Goal: Information Seeking & Learning: Learn about a topic

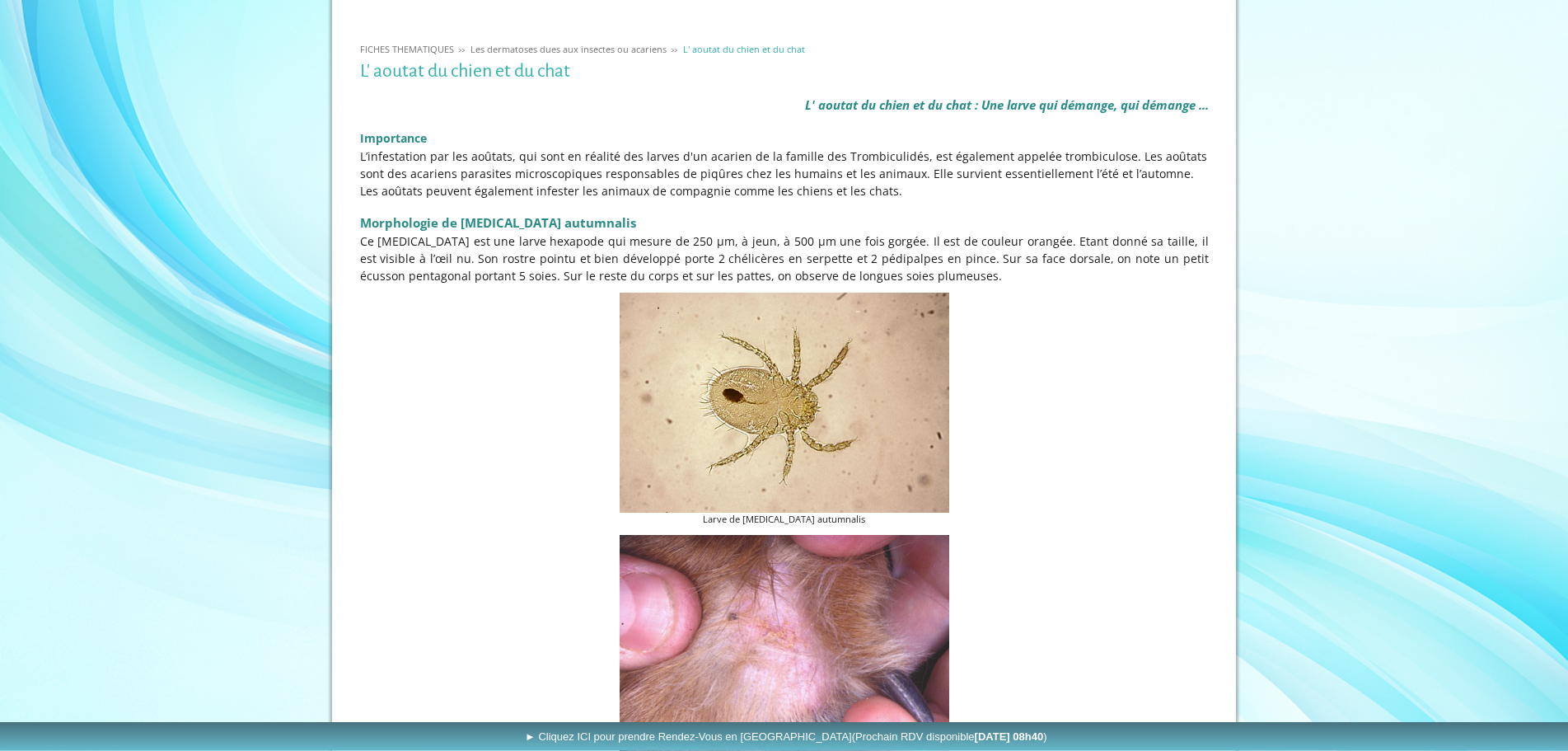
scroll to position [337, 0]
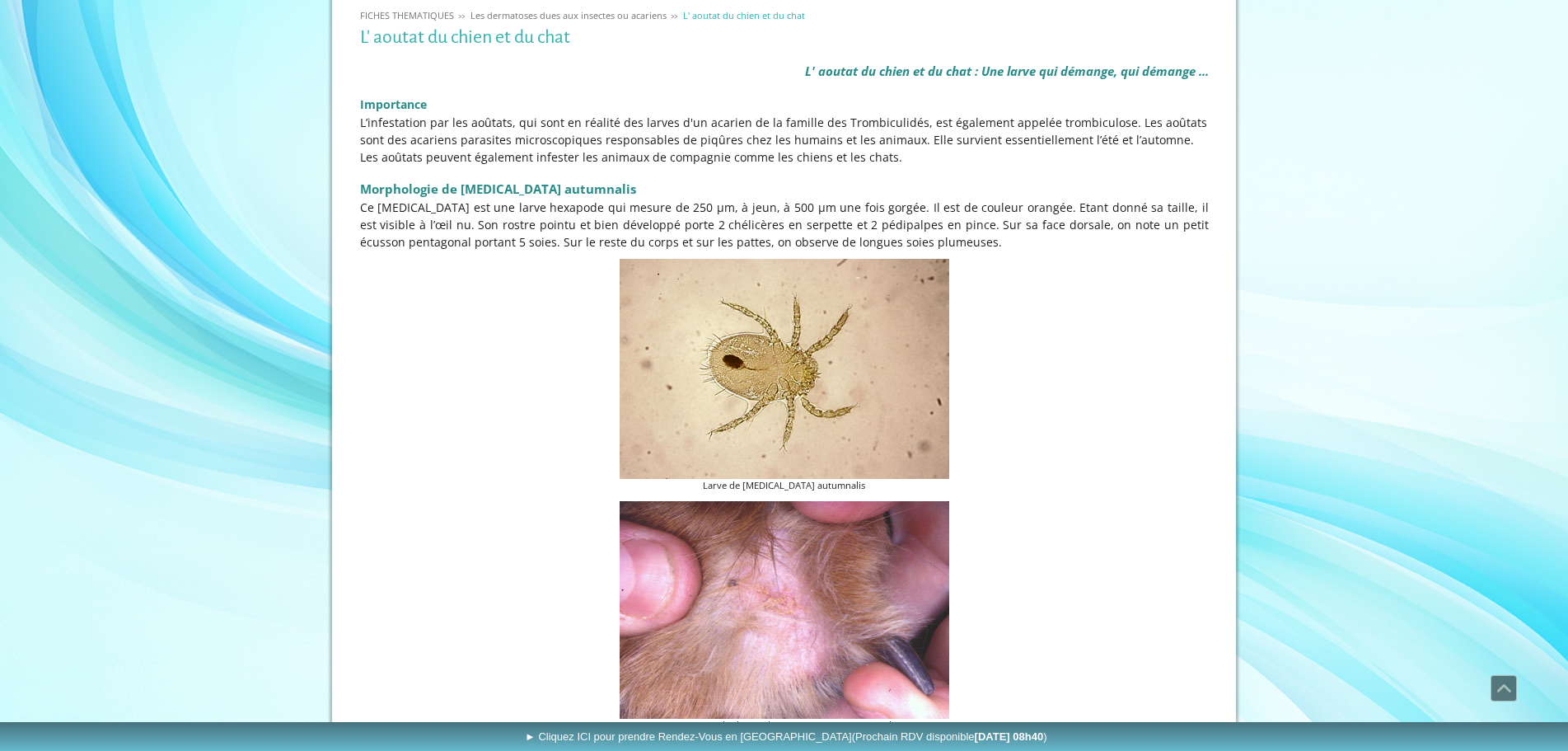
click at [1039, 215] on span "Ce [MEDICAL_DATA] est une larve hexapode qui mesure de 250 µm, à jeun, à 500 µm…" at bounding box center [784, 224] width 848 height 51
click at [728, 232] on span "Ce [MEDICAL_DATA] est une larve hexapode qui mesure de 250 µm, à jeun, à 500 µm…" at bounding box center [784, 224] width 848 height 51
click at [485, 236] on span "Ce [MEDICAL_DATA] est une larve hexapode qui mesure de 250 µm, à jeun, à 500 µm…" at bounding box center [784, 224] width 848 height 51
click at [609, 225] on span "Ce [MEDICAL_DATA] est une larve hexapode qui mesure de 250 µm, à jeun, à 500 µm…" at bounding box center [784, 224] width 848 height 51
click at [736, 223] on span "Ce [MEDICAL_DATA] est une larve hexapode qui mesure de 250 µm, à jeun, à 500 µm…" at bounding box center [784, 224] width 848 height 51
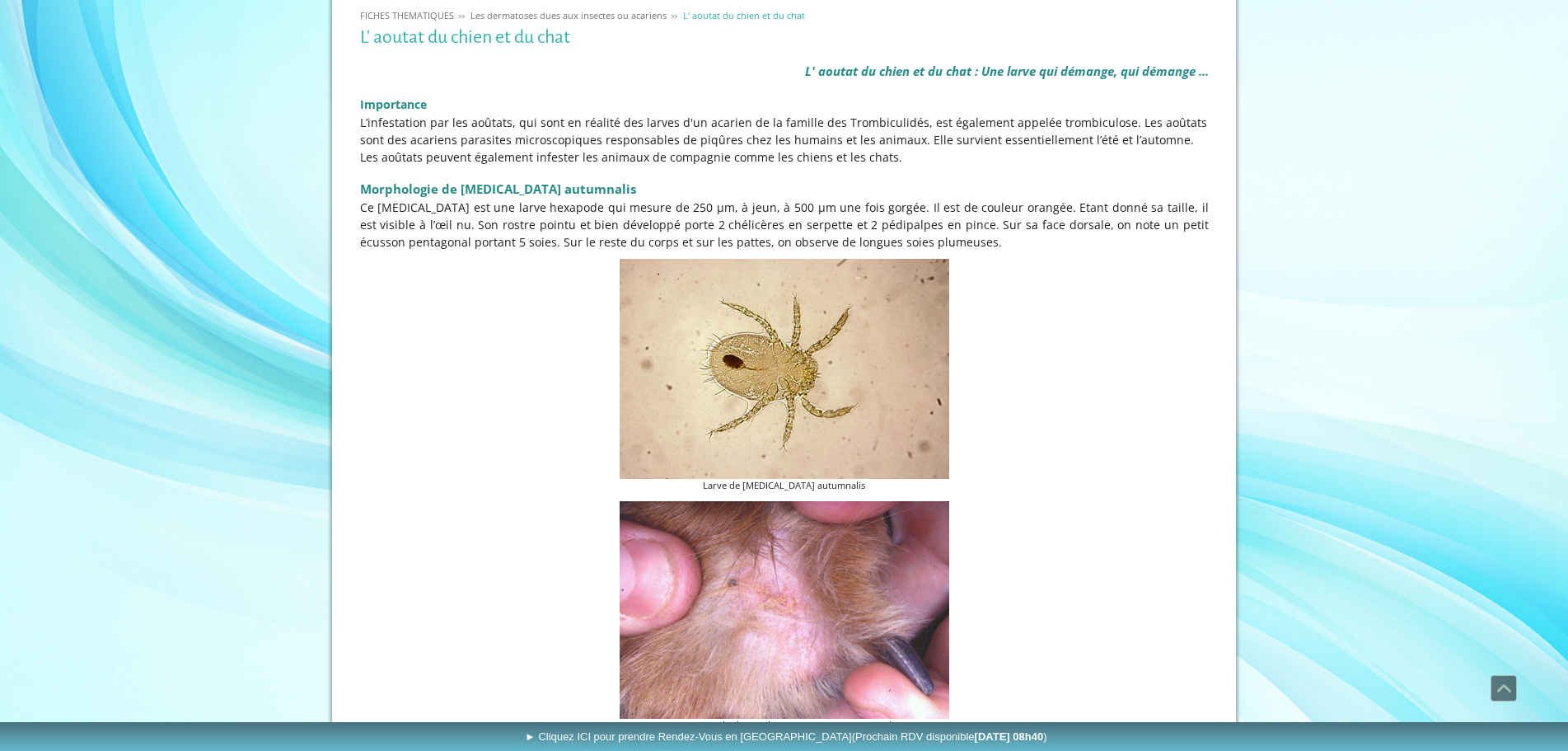
click at [1041, 214] on span "Ce [MEDICAL_DATA] est une larve hexapode qui mesure de 250 µm, à jeun, à 500 µm…" at bounding box center [784, 224] width 848 height 51
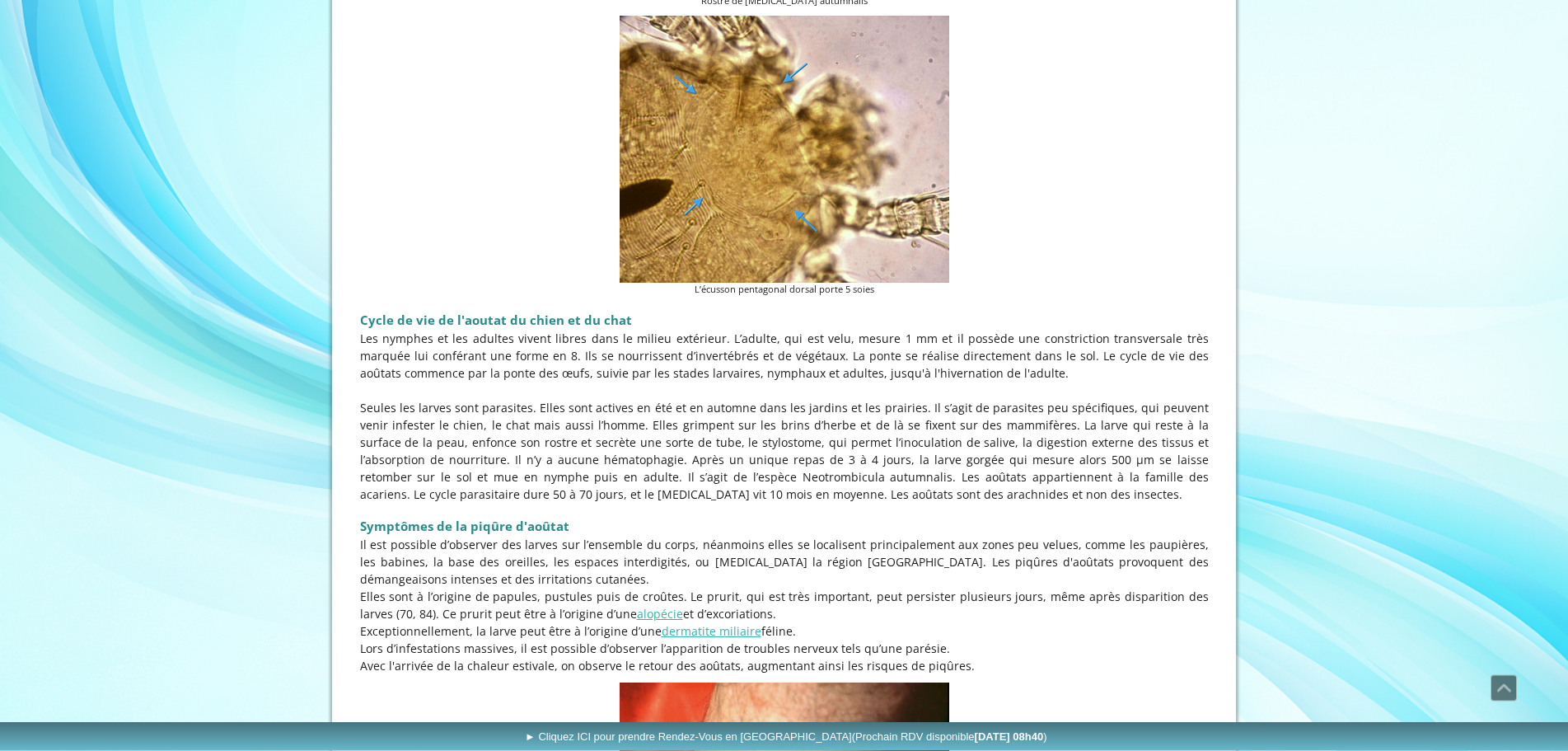
scroll to position [1345, 0]
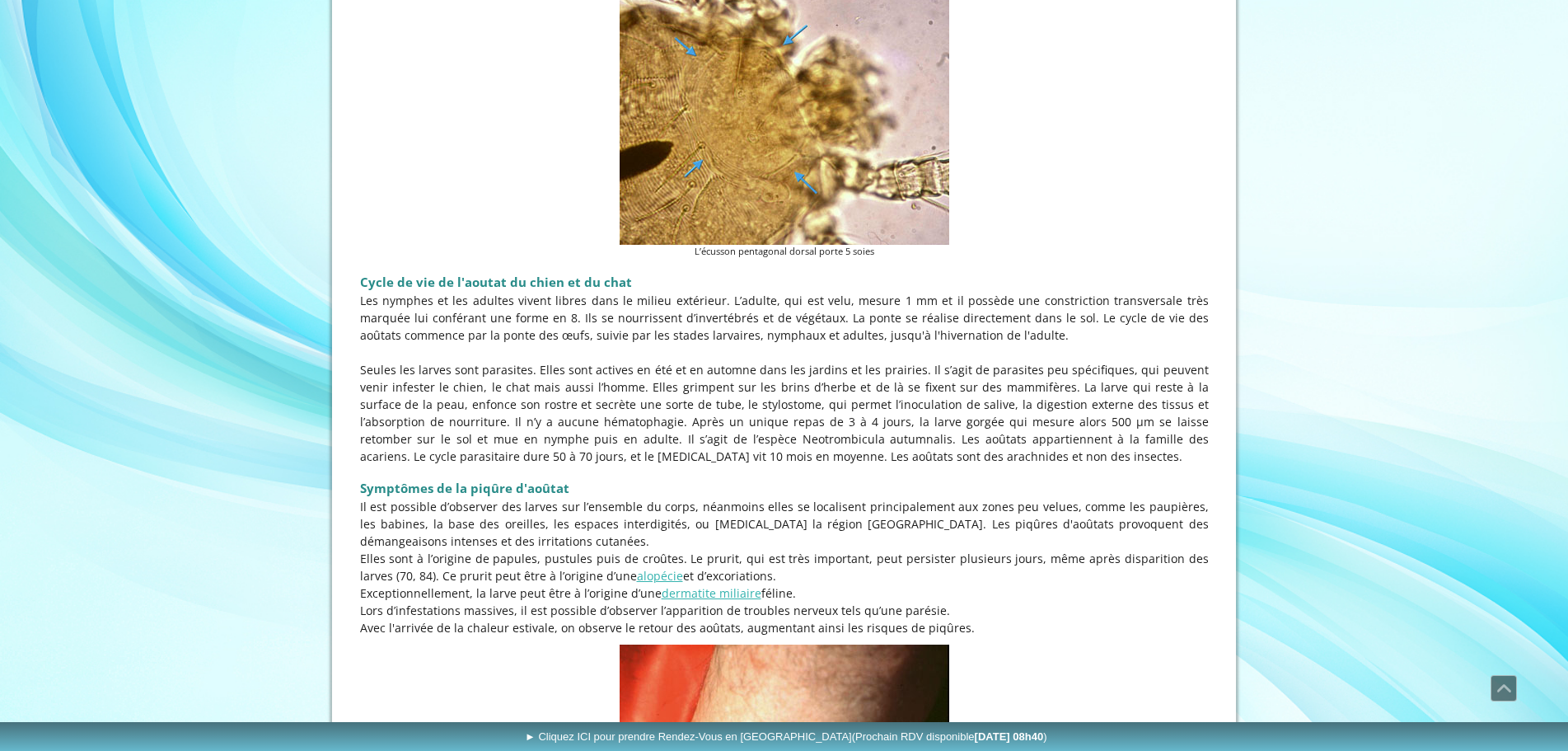
click at [552, 314] on p "Les nymphes et les adultes vivent libres dans le milieu extérieur. L’adulte, qu…" at bounding box center [784, 318] width 848 height 52
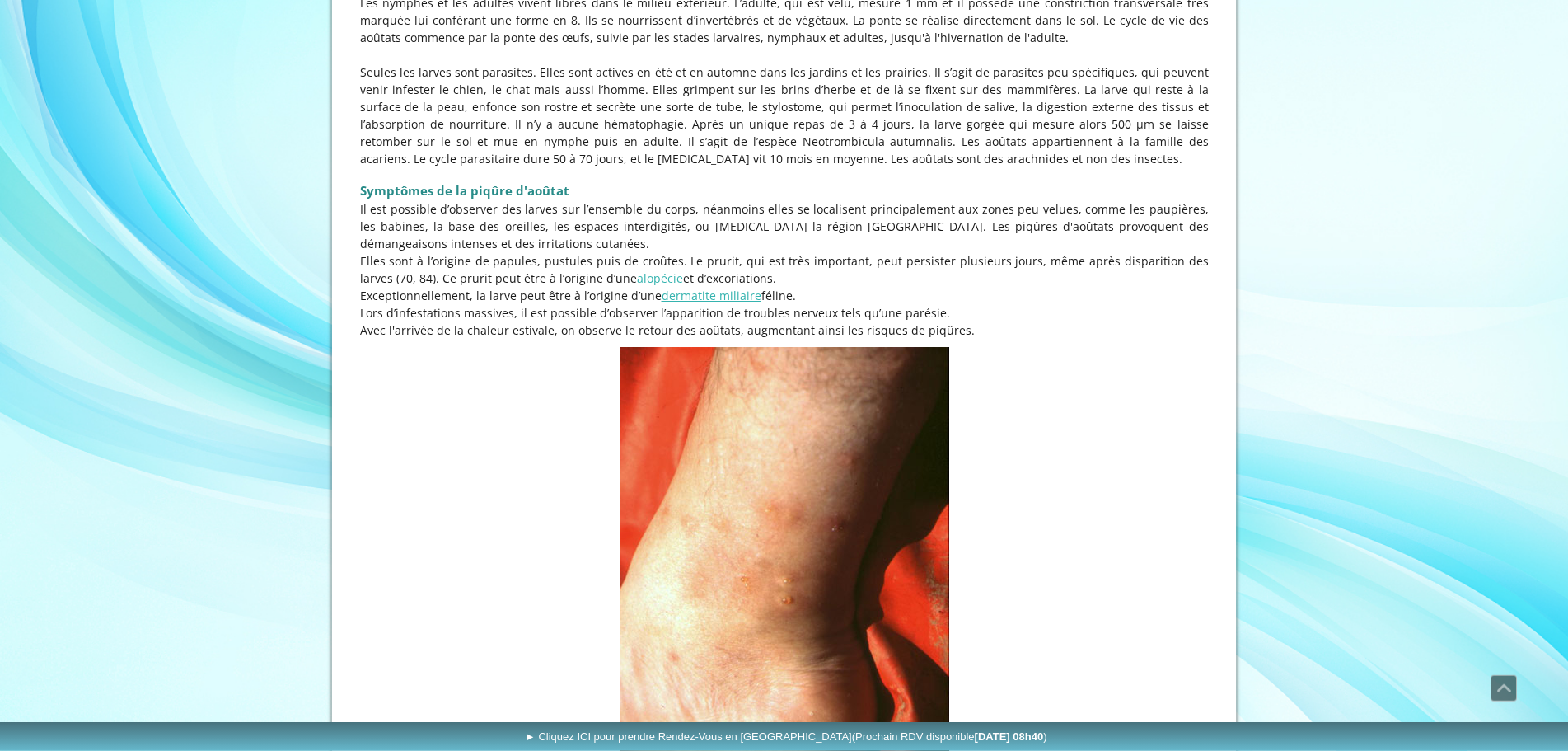
scroll to position [1682, 0]
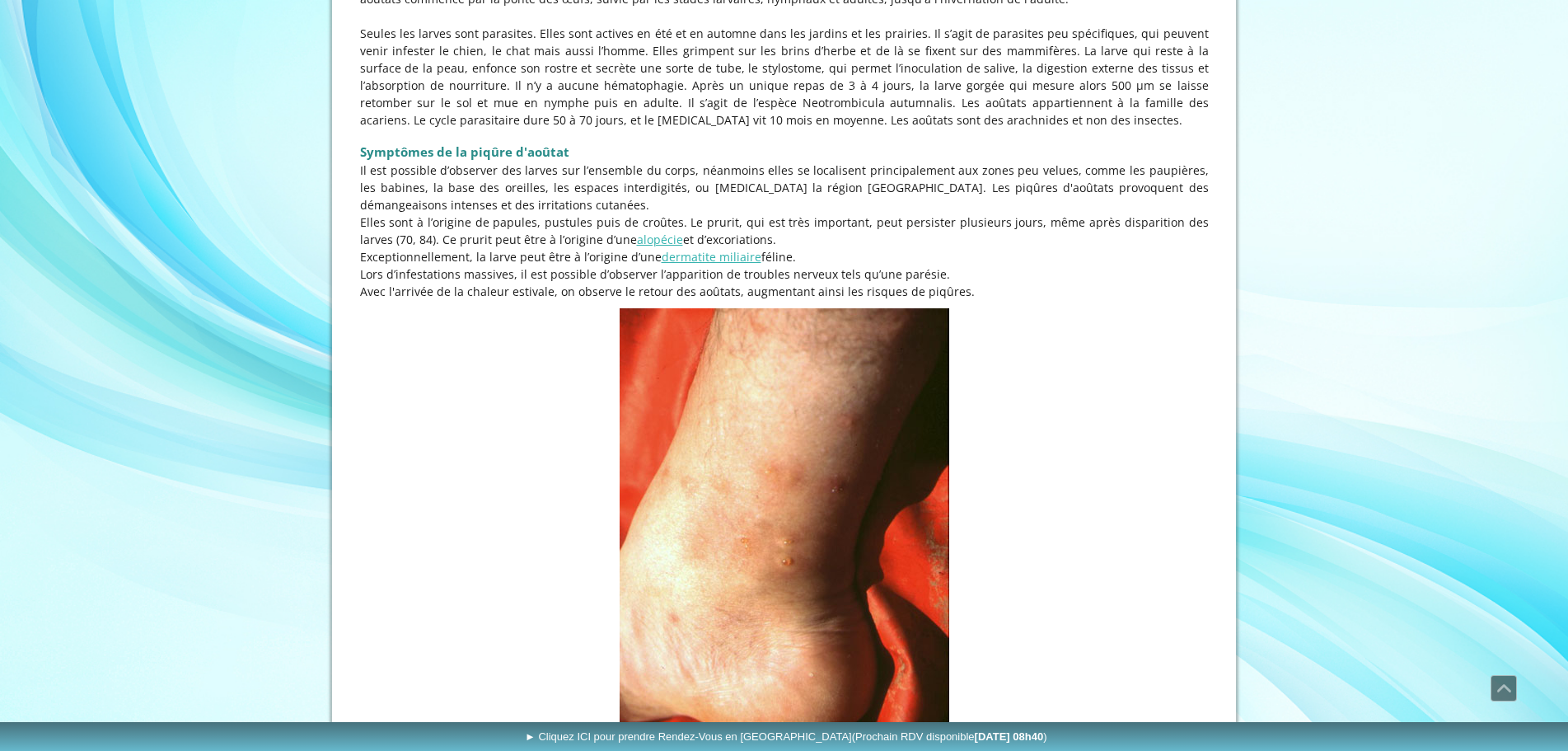
click at [612, 208] on p "Il est possible d’observer des larves sur l’ensemble du corps, néanmoins elles …" at bounding box center [784, 187] width 848 height 52
click at [743, 180] on p "Il est possible d’observer des larves sur l’ensemble du corps, néanmoins elles …" at bounding box center [784, 187] width 848 height 52
click at [958, 172] on p "Il est possible d’observer des larves sur l’ensemble du corps, néanmoins elles …" at bounding box center [784, 187] width 848 height 52
click at [638, 200] on p "Il est possible d’observer des larves sur l’ensemble du corps, néanmoins elles …" at bounding box center [784, 187] width 848 height 52
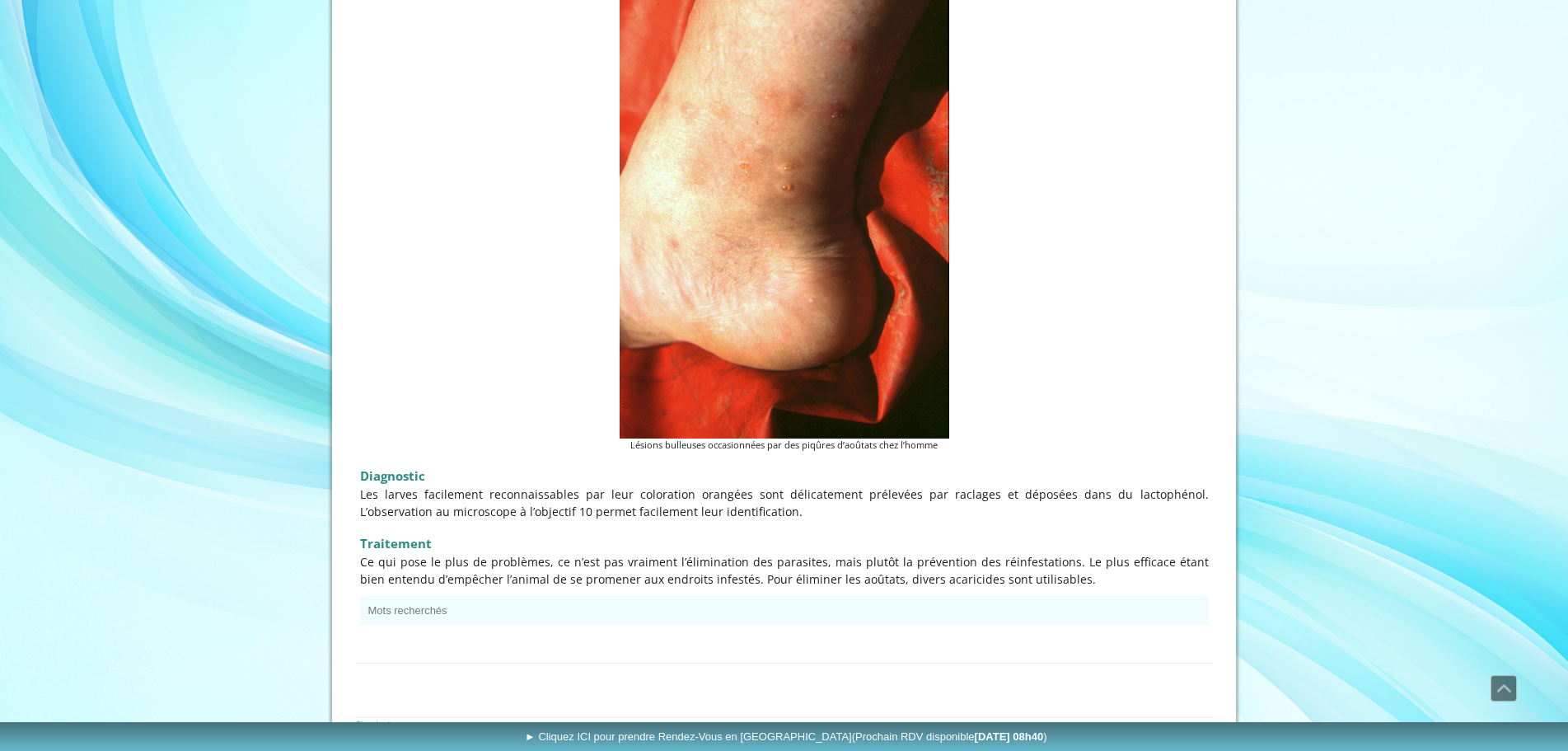
scroll to position [2082, 0]
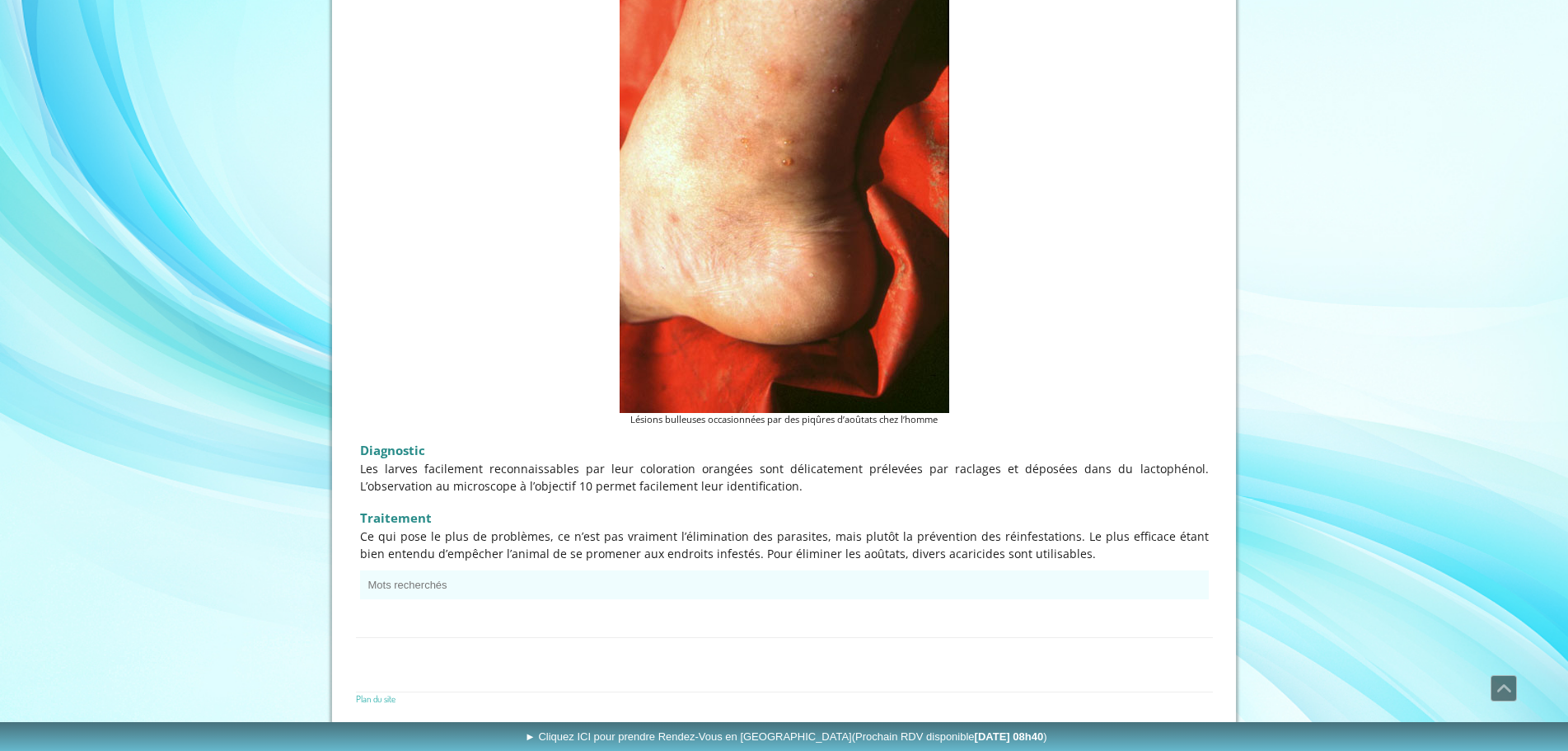
click at [698, 552] on span "Ce qui pose le plus de problèmes, ce n’est pas vraiment l’élimination des paras…" at bounding box center [784, 545] width 848 height 33
click at [921, 550] on span "Ce qui pose le plus de problèmes, ce n’est pas vraiment l’élimination des paras…" at bounding box center [784, 545] width 848 height 33
click at [1025, 545] on p "Ce qui pose le plus de problèmes, ce n’est pas vraiment l’élimination des paras…" at bounding box center [784, 545] width 848 height 34
click at [544, 560] on span "Ce qui pose le plus de problèmes, ce n’est pas vraiment l’élimination des paras…" at bounding box center [784, 545] width 848 height 33
drag, startPoint x: 726, startPoint y: 555, endPoint x: 817, endPoint y: 547, distance: 91.4
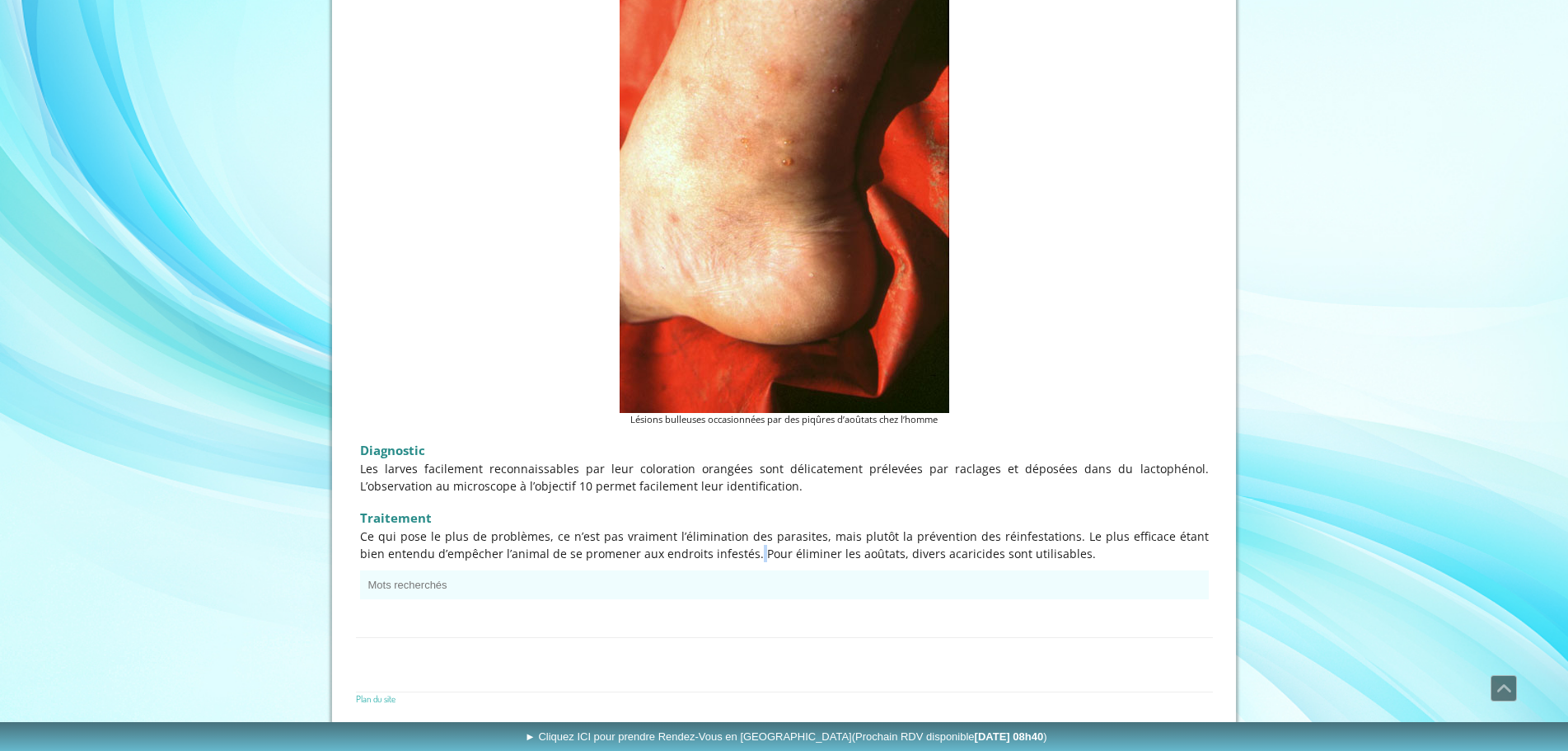
click at [727, 555] on span "Ce qui pose le plus de problèmes, ce n’est pas vraiment l’élimination des paras…" at bounding box center [784, 545] width 848 height 33
